Goal: Find specific page/section: Find specific page/section

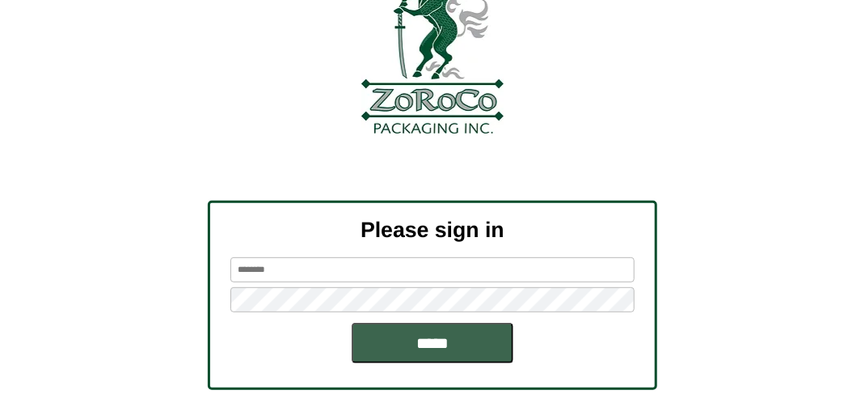
scroll to position [183, 0]
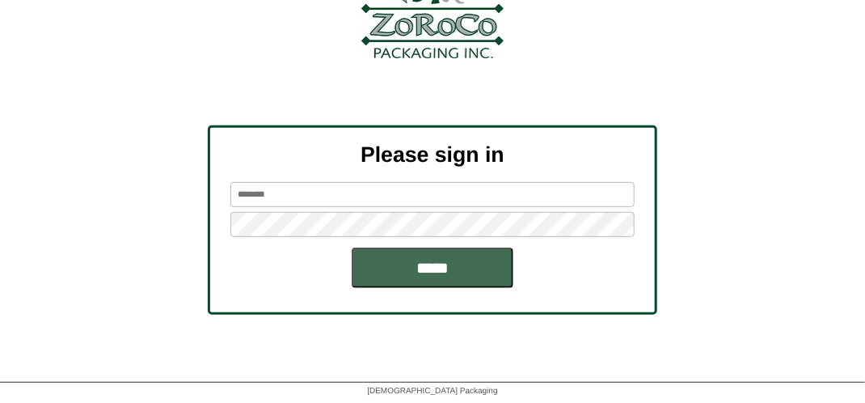
type input "*******"
click at [417, 266] on input "*****" at bounding box center [433, 268] width 162 height 40
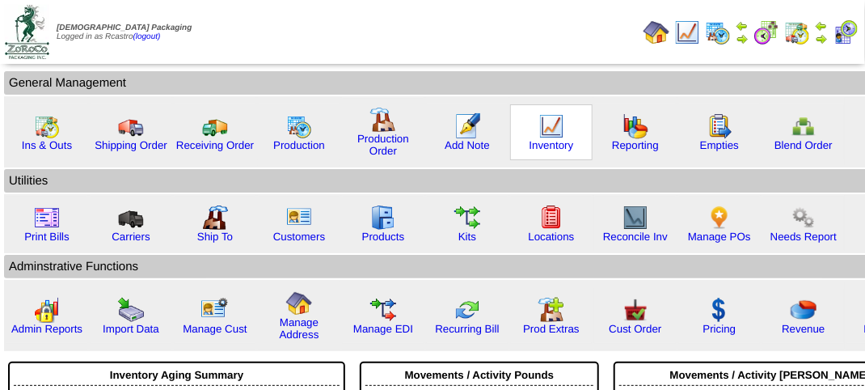
click at [548, 132] on img at bounding box center [552, 126] width 26 height 26
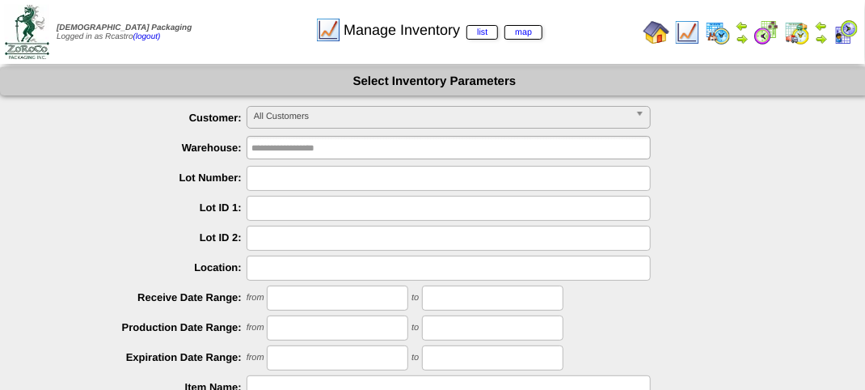
click at [387, 114] on span "All Customers" at bounding box center [441, 116] width 375 height 19
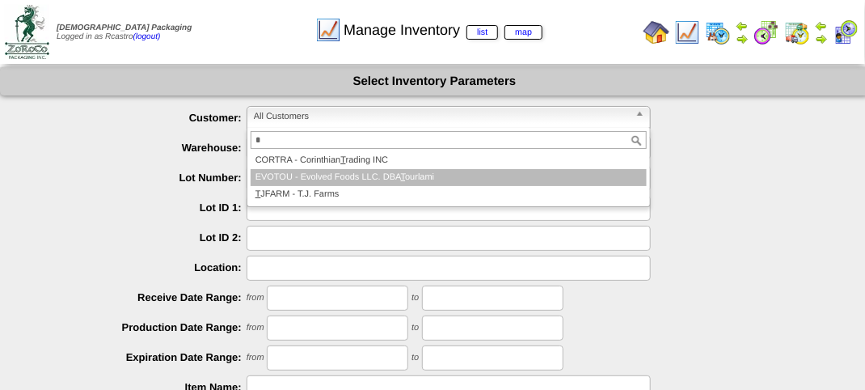
type input "*"
click at [348, 187] on li "T JFARM - T.J. Farms" at bounding box center [449, 194] width 396 height 17
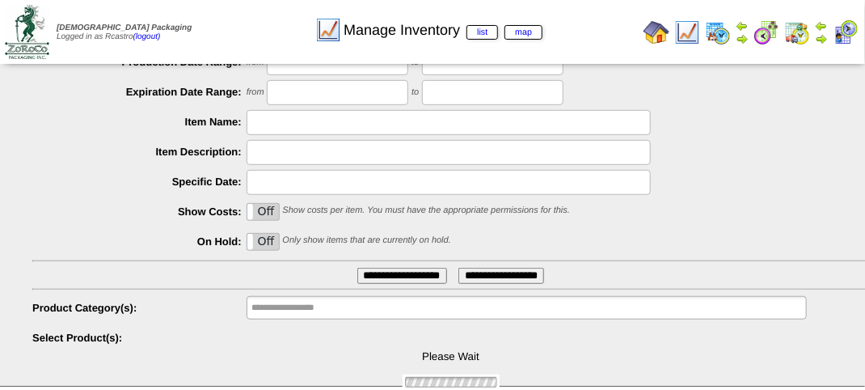
scroll to position [284, 0]
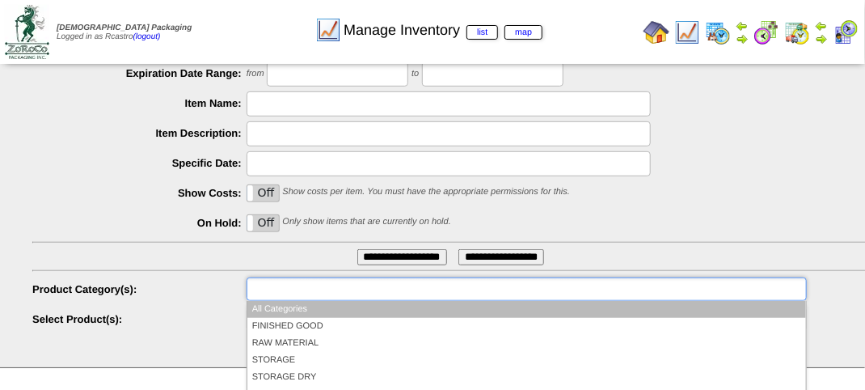
click at [319, 296] on input "text" at bounding box center [304, 289] width 104 height 20
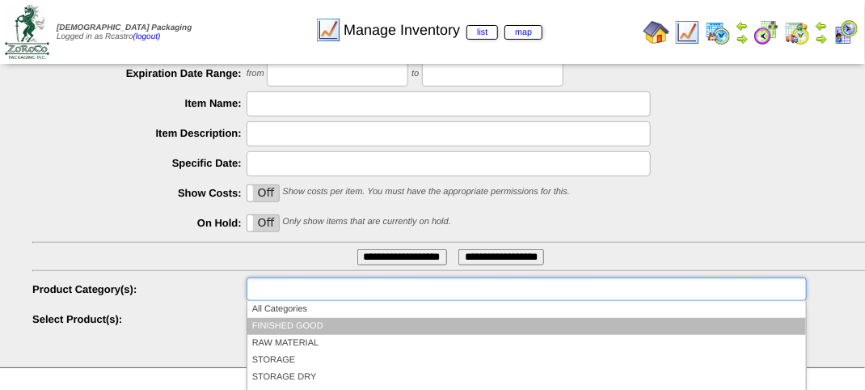
click at [308, 329] on li "FINISHED GOOD" at bounding box center [527, 326] width 559 height 17
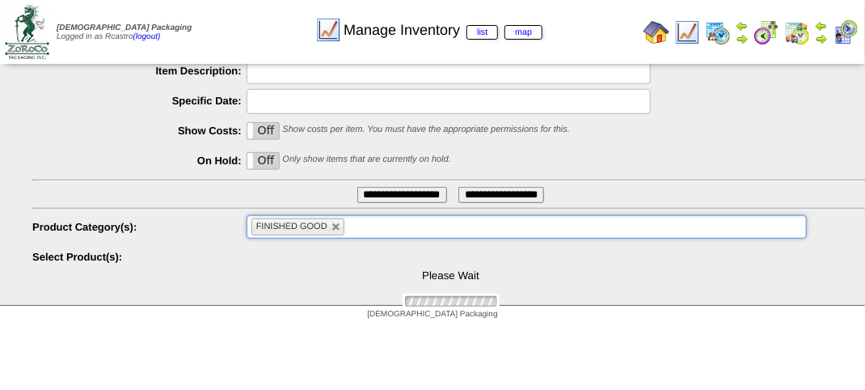
scroll to position [389, 0]
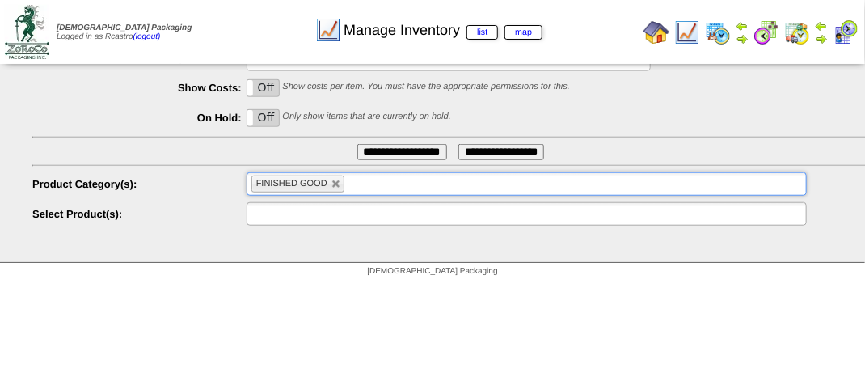
click at [327, 222] on input "text" at bounding box center [304, 214] width 104 height 20
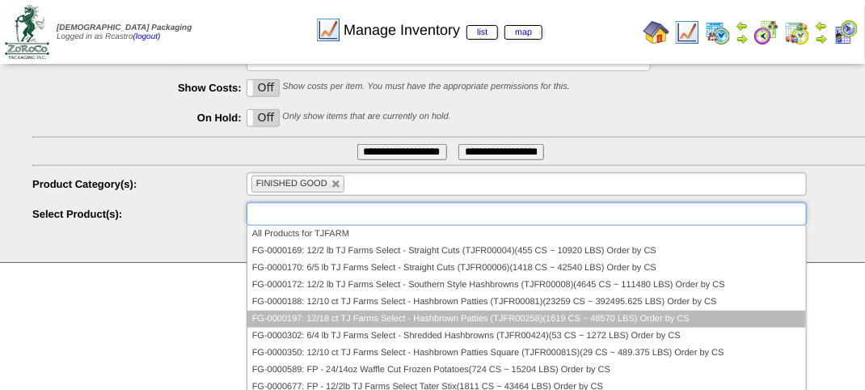
click at [324, 312] on li "FG-0000197: 12/18 ct TJ Farms Select - Hashbrown Patties (TJFR00258)(1619 CS ~ …" at bounding box center [527, 319] width 559 height 17
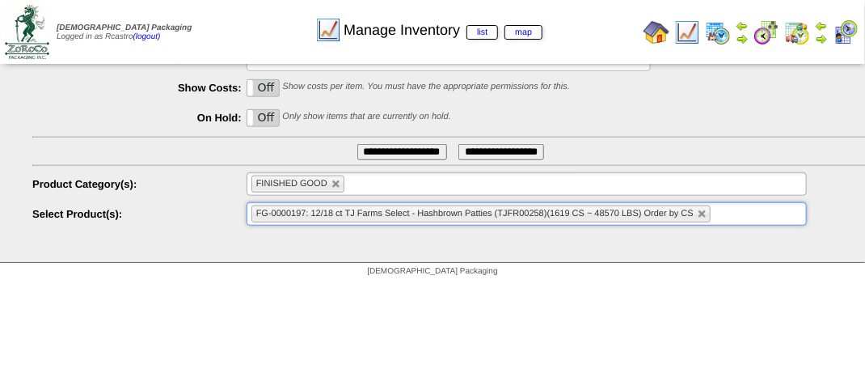
click at [393, 150] on input "**********" at bounding box center [403, 152] width 90 height 16
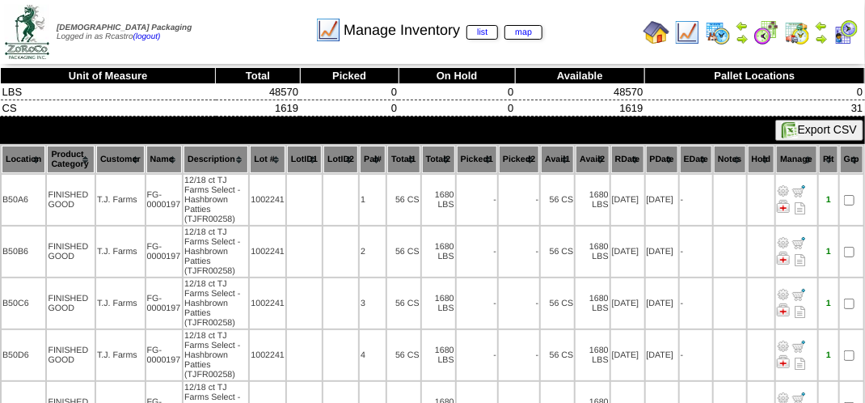
click at [13, 154] on th "Location" at bounding box center [24, 160] width 44 height 28
click at [276, 155] on th "Lot #" at bounding box center [268, 160] width 36 height 28
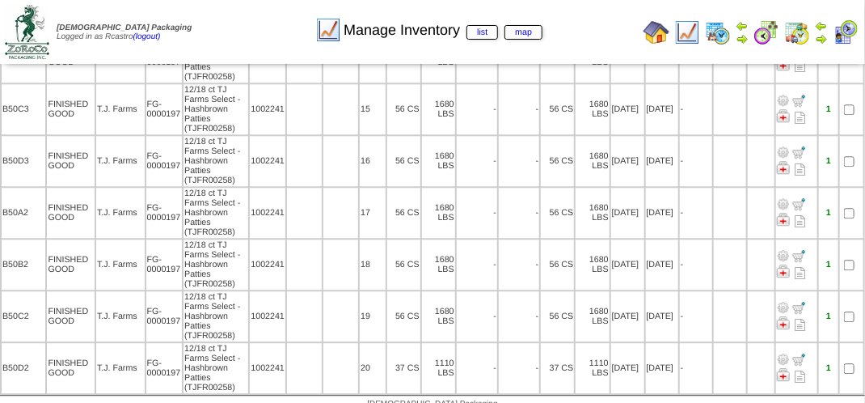
scroll to position [1388, 0]
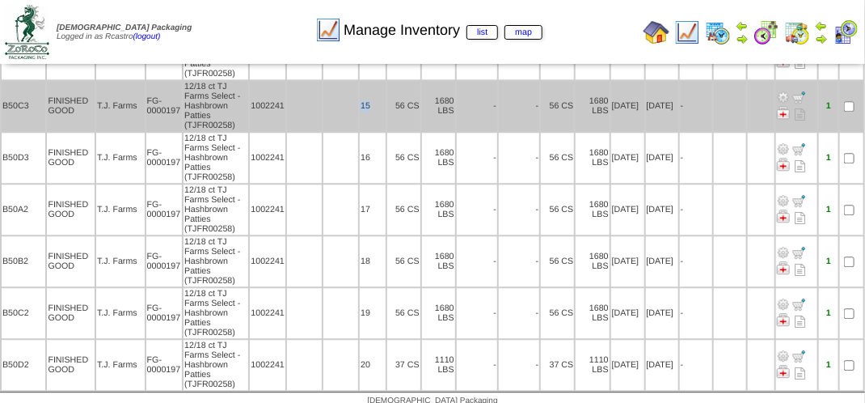
drag, startPoint x: 354, startPoint y: 87, endPoint x: 383, endPoint y: 91, distance: 28.6
click at [383, 91] on tr "B50C3 FINISHED GOOD T.J. Farms FG-0000197 12/18 ct TJ Farms Select - Hashbrown …" at bounding box center [433, 106] width 862 height 50
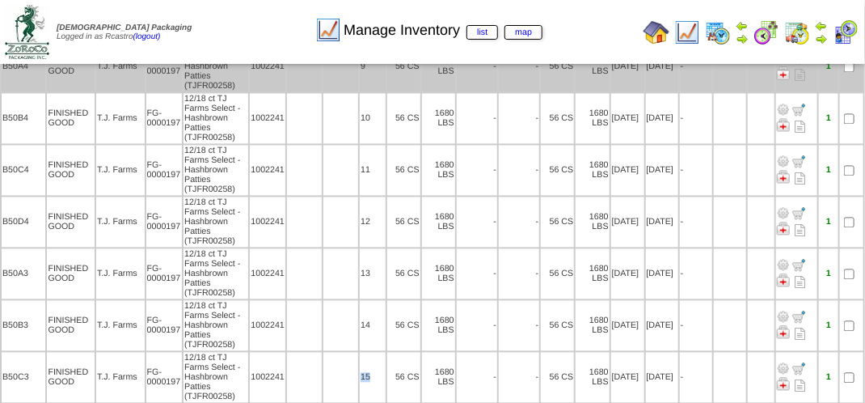
scroll to position [1145, 0]
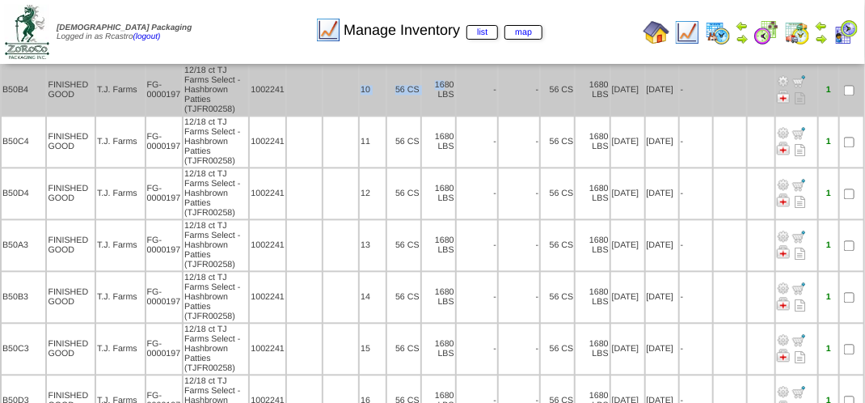
drag, startPoint x: 364, startPoint y: 78, endPoint x: 445, endPoint y: 79, distance: 80.9
click at [445, 79] on tr "B50B4 FINISHED GOOD T.J. Farms FG-0000197 12/18 ct TJ Farms Select - Hashbrown …" at bounding box center [433, 90] width 862 height 50
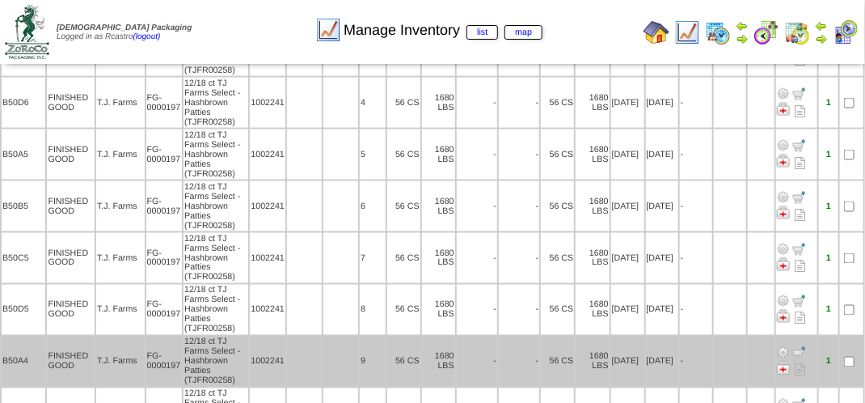
scroll to position [903, 0]
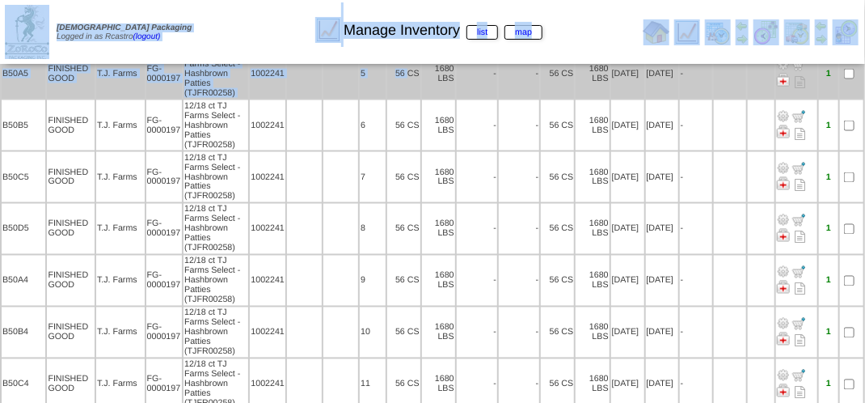
drag, startPoint x: 361, startPoint y: 69, endPoint x: 410, endPoint y: 72, distance: 49.4
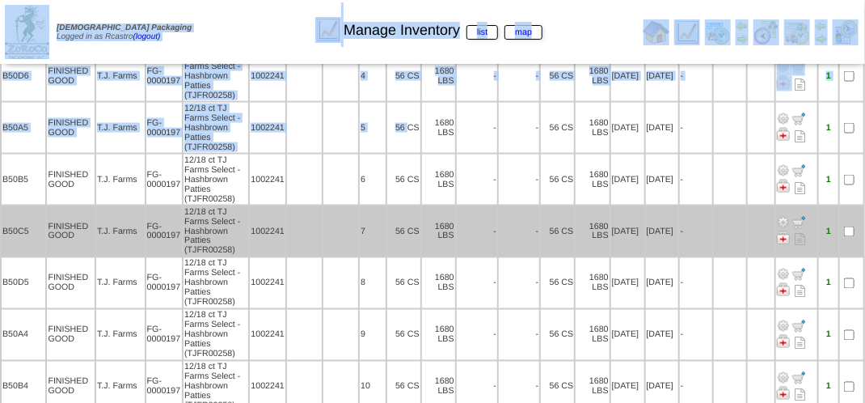
scroll to position [822, 0]
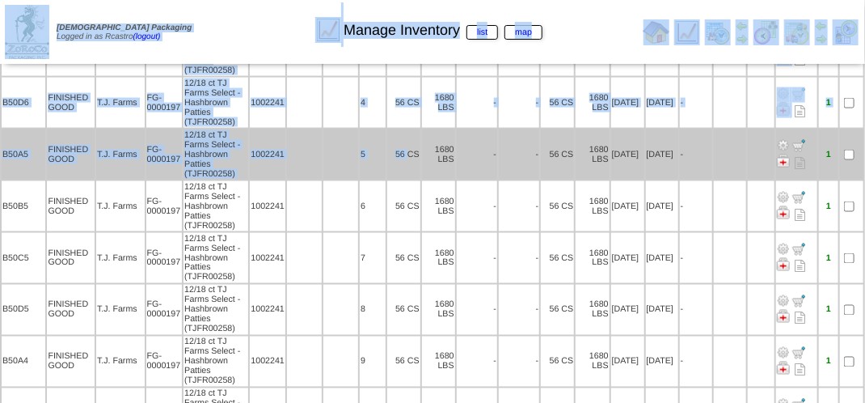
click at [380, 152] on td "5" at bounding box center [373, 154] width 26 height 50
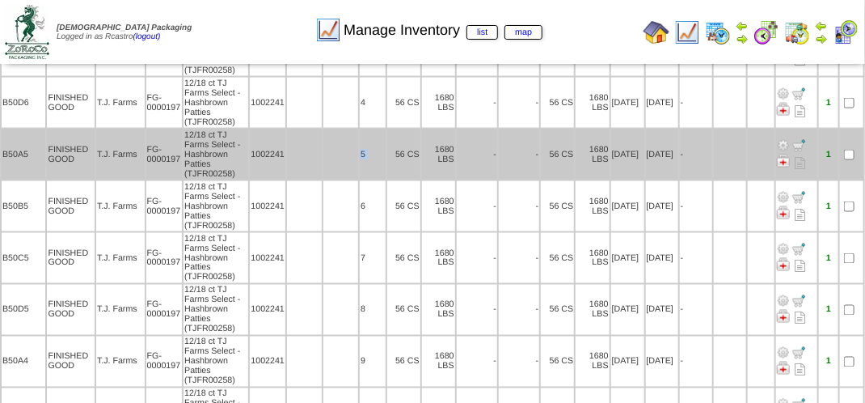
drag, startPoint x: 314, startPoint y: 147, endPoint x: 396, endPoint y: 142, distance: 81.9
click at [396, 142] on tr "B50A5 FINISHED GOOD T.J. Farms FG-0000197 12/18 ct TJ Farms Select - Hashbrown …" at bounding box center [433, 154] width 862 height 50
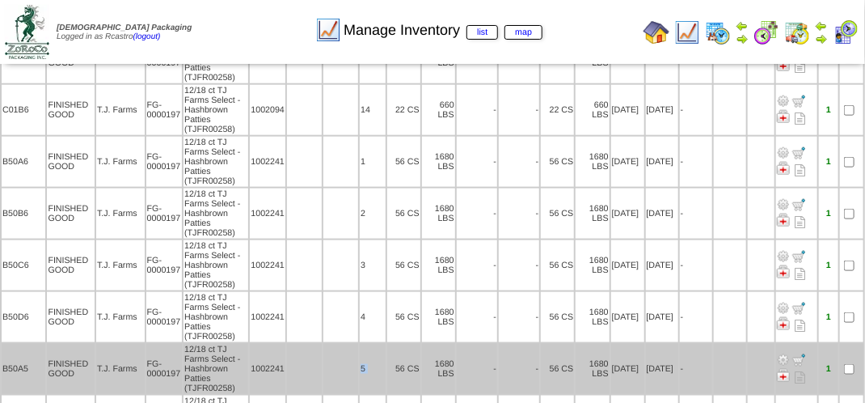
scroll to position [579, 0]
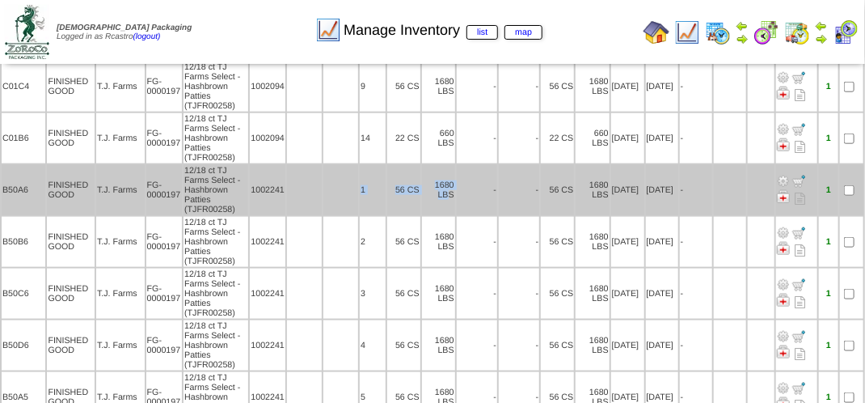
drag, startPoint x: 351, startPoint y: 186, endPoint x: 448, endPoint y: 193, distance: 97.3
click at [448, 193] on tr "B50A6 FINISHED GOOD T.J. Farms FG-0000197 12/18 ct TJ Farms Select - Hashbrown …" at bounding box center [433, 190] width 862 height 50
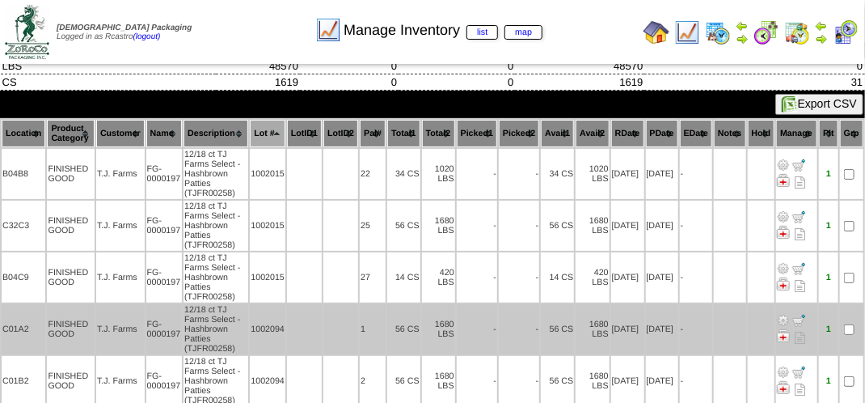
scroll to position [0, 0]
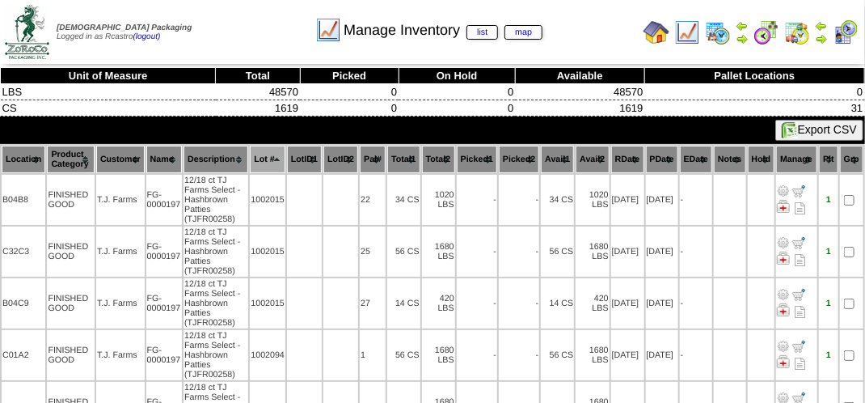
click at [235, 47] on td "Print All" at bounding box center [434, 32] width 406 height 61
click at [13, 159] on th "Location" at bounding box center [24, 160] width 44 height 28
click at [239, 31] on div "Manage Inventory list map" at bounding box center [429, 24] width 494 height 44
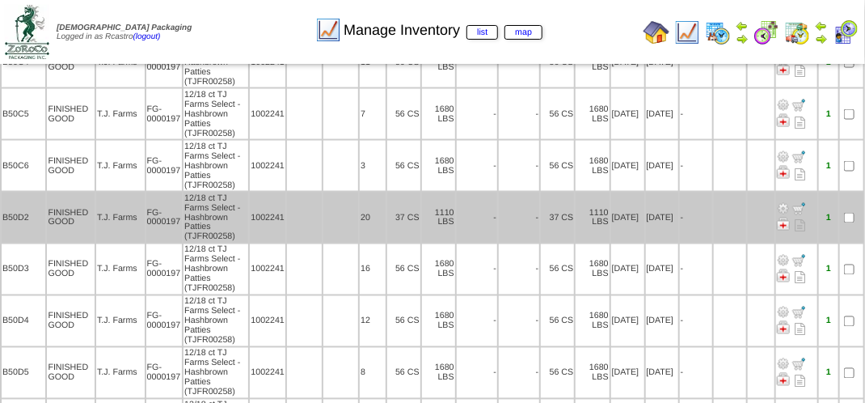
scroll to position [890, 0]
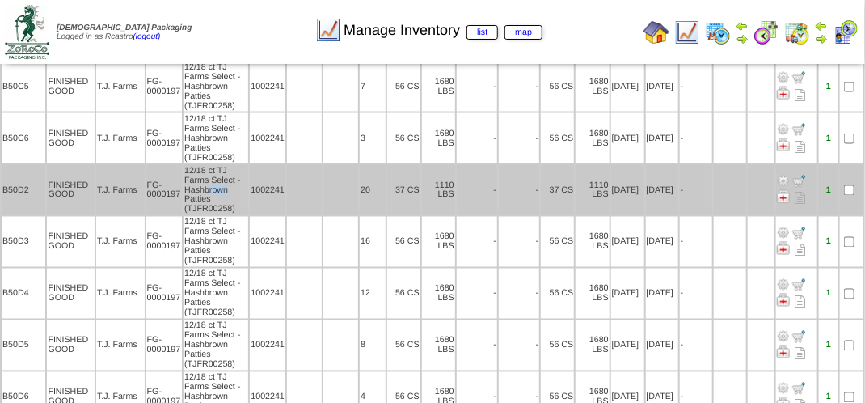
drag, startPoint x: 209, startPoint y: 180, endPoint x: 249, endPoint y: 178, distance: 39.7
click at [248, 178] on td "12/18 ct TJ Farms Select - Hashbrown Patties (TJFR00258)" at bounding box center [216, 190] width 65 height 50
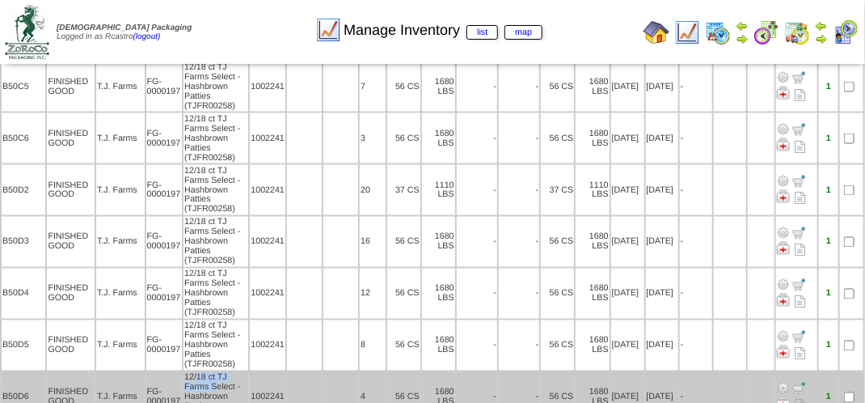
drag, startPoint x: 218, startPoint y: 379, endPoint x: 197, endPoint y: 373, distance: 21.2
click at [197, 373] on td "12/18 ct TJ Farms Select - Hashbrown Patties (TJFR00258)" at bounding box center [216, 397] width 65 height 50
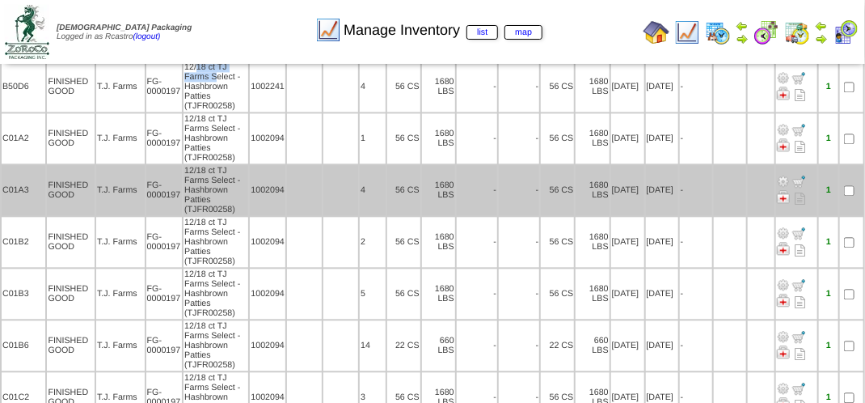
scroll to position [1132, 0]
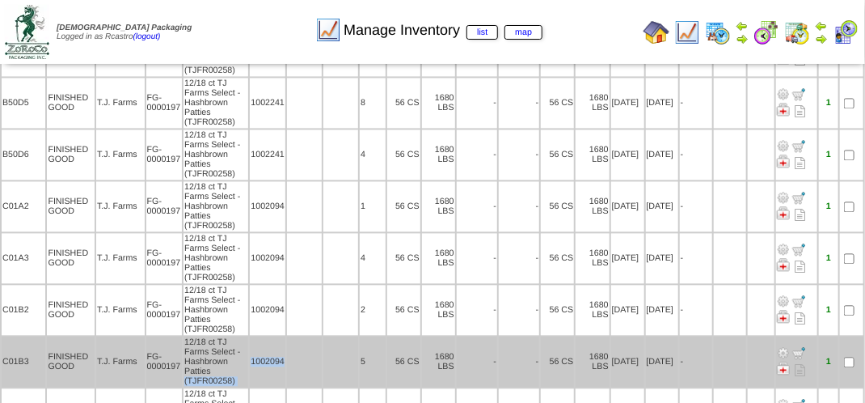
drag, startPoint x: 252, startPoint y: 358, endPoint x: 316, endPoint y: 358, distance: 63.9
click at [316, 358] on tr "C01B3 FINISHED GOOD T.J. Farms FG-0000197 12/18 ct TJ Farms Select - Hashbrown …" at bounding box center [433, 361] width 862 height 50
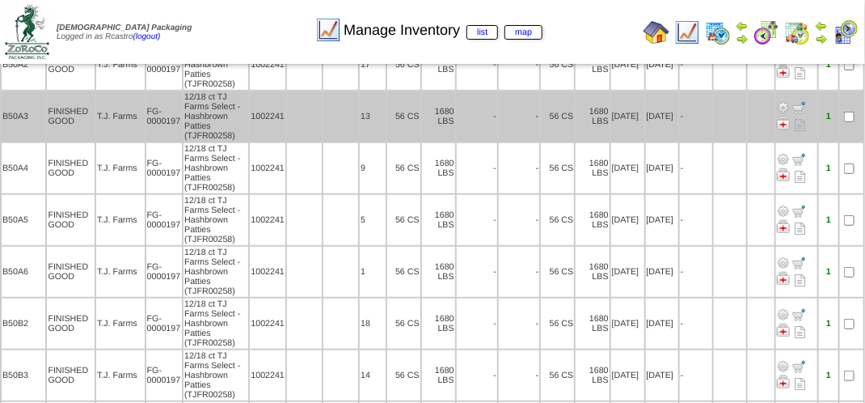
scroll to position [175, 0]
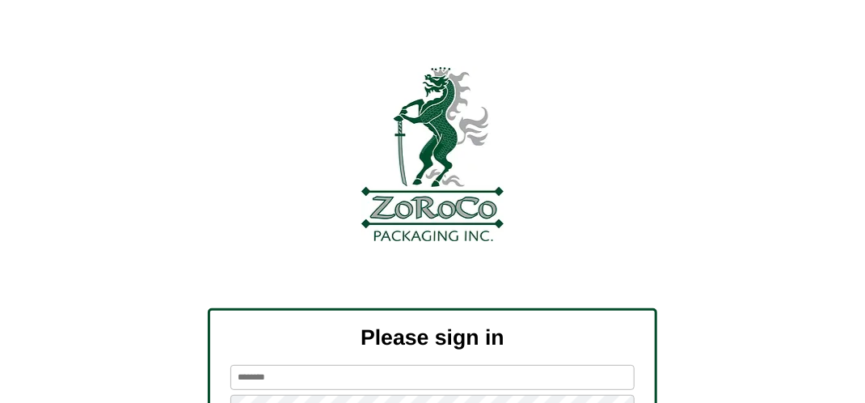
scroll to position [183, 0]
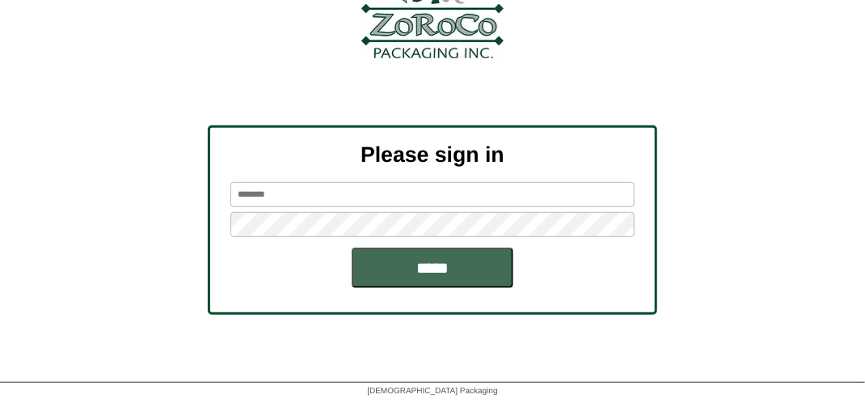
type input "*******"
click at [453, 278] on input "*****" at bounding box center [433, 268] width 162 height 40
click at [457, 270] on input "*****" at bounding box center [433, 268] width 162 height 40
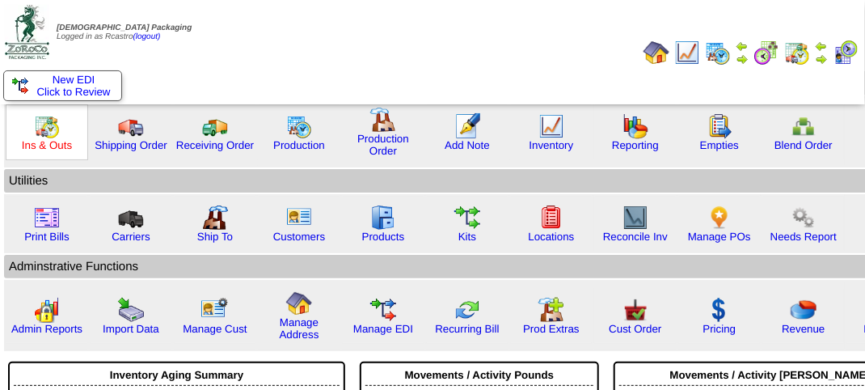
click at [47, 139] on link "Ins & Outs" at bounding box center [47, 145] width 50 height 12
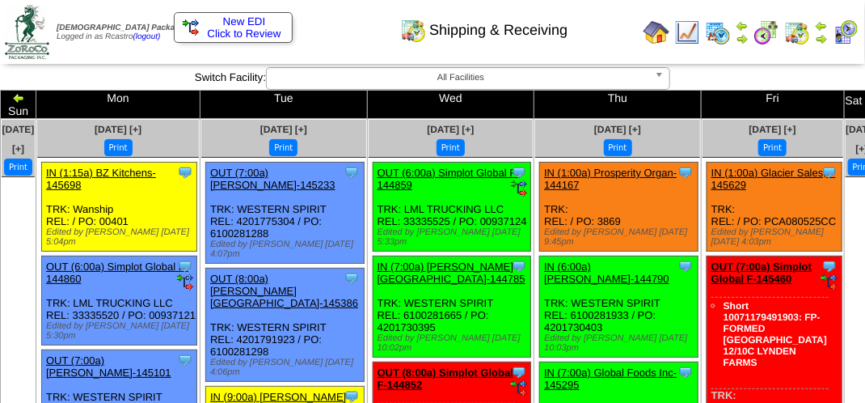
click at [346, 36] on div "Shipping & Receiving" at bounding box center [429, 24] width 494 height 44
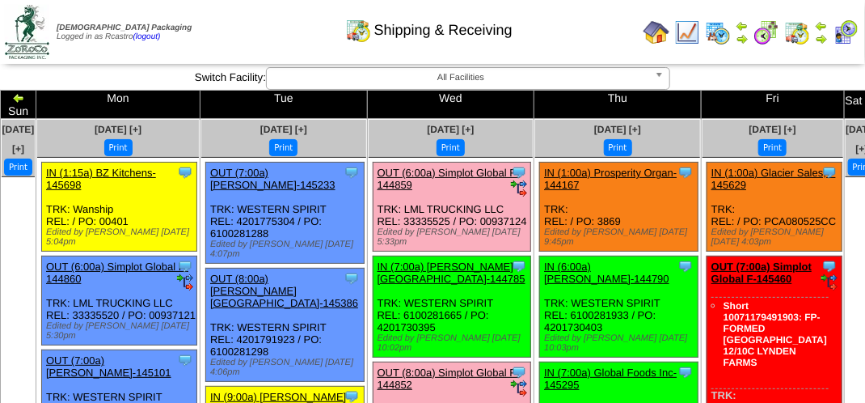
click at [603, 37] on div "Shipping & Receiving" at bounding box center [429, 24] width 494 height 44
click at [602, 38] on div "Shipping & Receiving" at bounding box center [429, 24] width 494 height 44
click at [485, 139] on div "Print" at bounding box center [451, 147] width 165 height 17
